Goal: Understand process/instructions

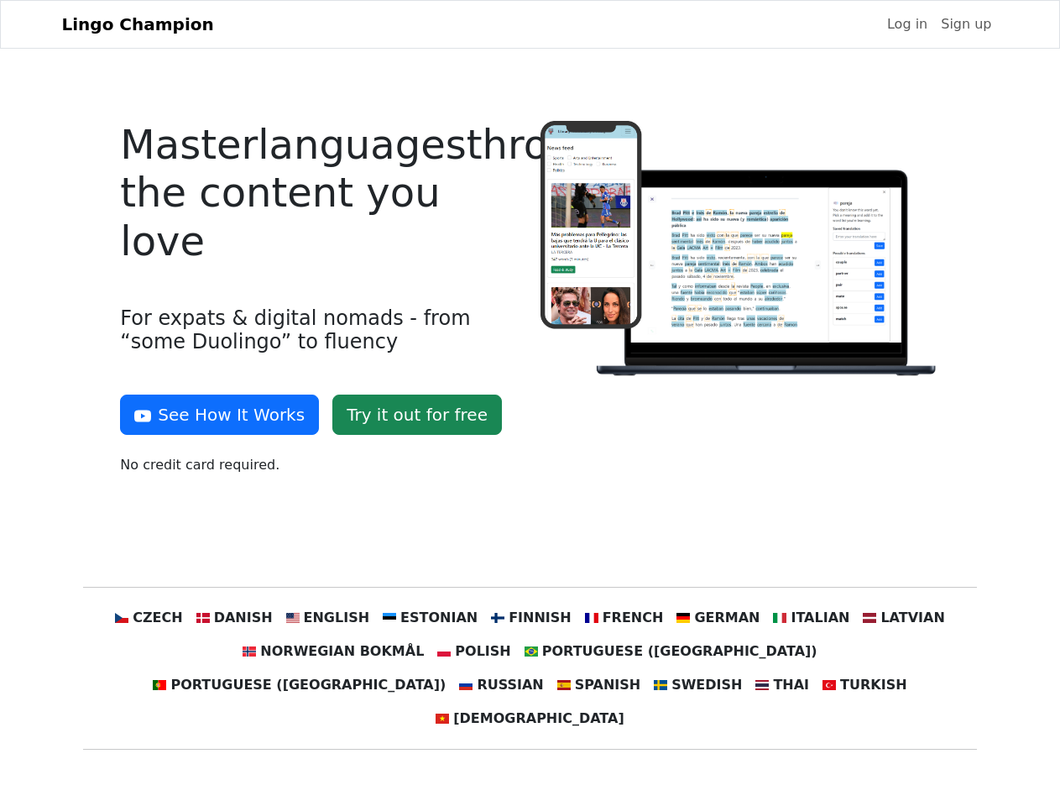
click at [531, 403] on div at bounding box center [741, 305] width 420 height 368
click at [213, 415] on button "See How It Works" at bounding box center [219, 415] width 199 height 40
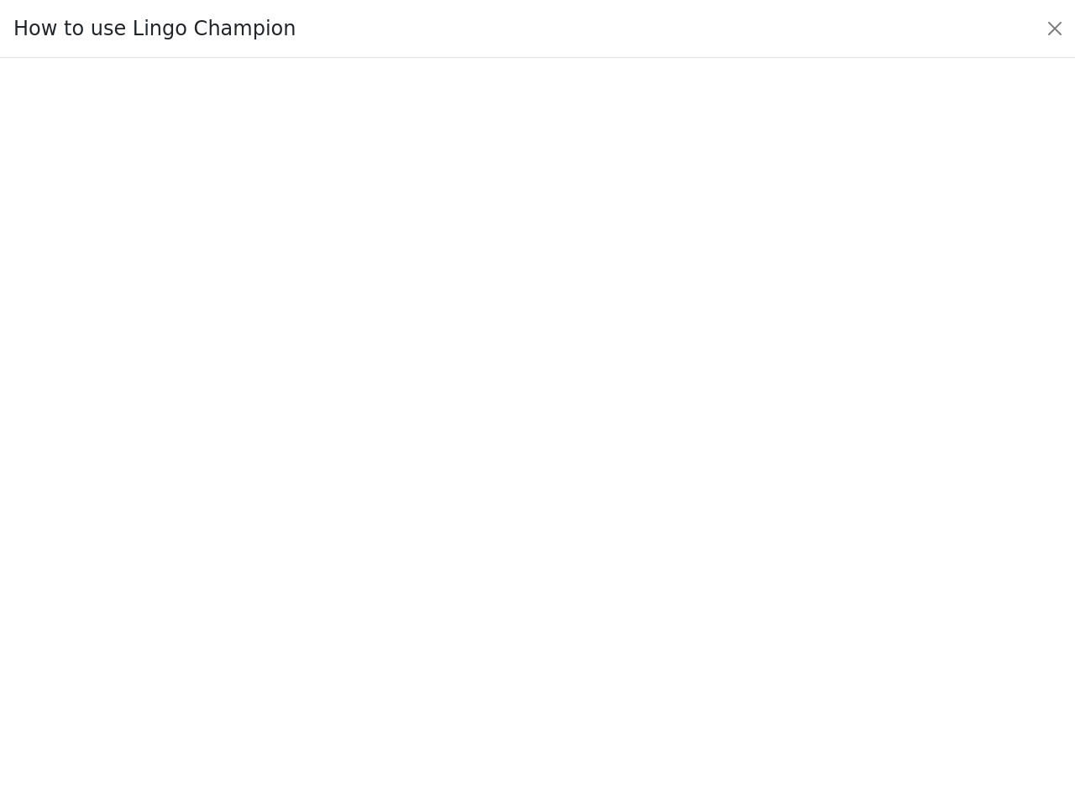
click at [259, 618] on div at bounding box center [537, 432] width 996 height 589
click at [344, 618] on div at bounding box center [537, 432] width 996 height 589
click at [437, 618] on div at bounding box center [537, 432] width 996 height 589
click at [529, 618] on div at bounding box center [537, 432] width 996 height 589
click at [613, 618] on div at bounding box center [537, 432] width 996 height 589
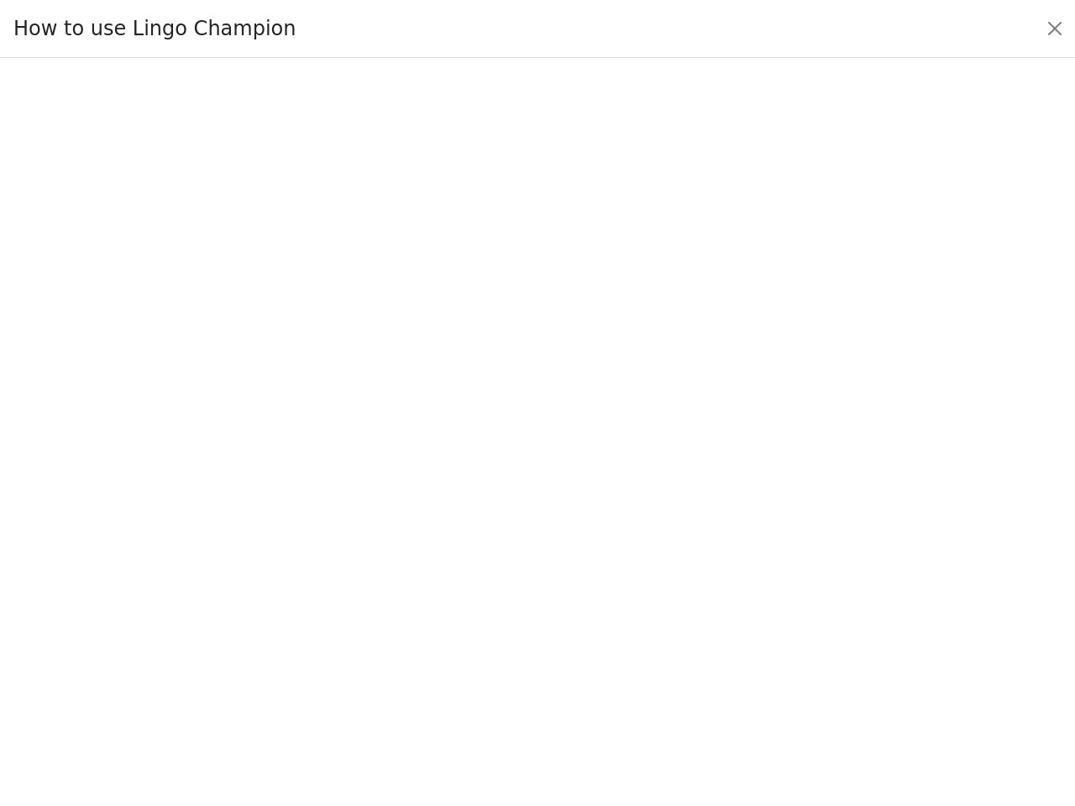
click at [699, 618] on div at bounding box center [537, 432] width 996 height 589
click at [786, 618] on div at bounding box center [537, 432] width 996 height 589
